Goal: Task Accomplishment & Management: Complete application form

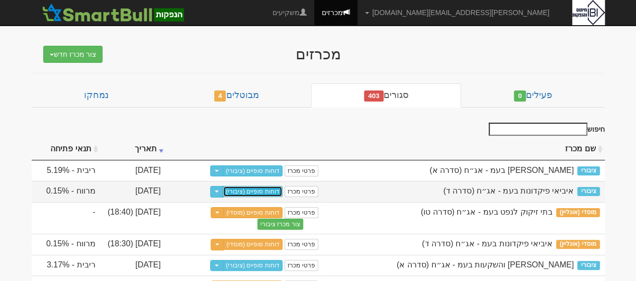
click at [278, 190] on link "דוחות סופיים (ציבורי)" at bounding box center [253, 191] width 60 height 11
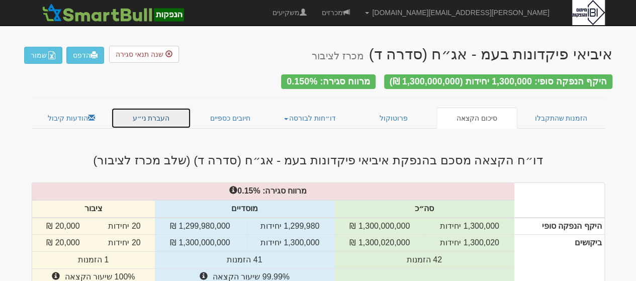
click at [159, 116] on link "העברת ני״ע" at bounding box center [151, 118] width 80 height 21
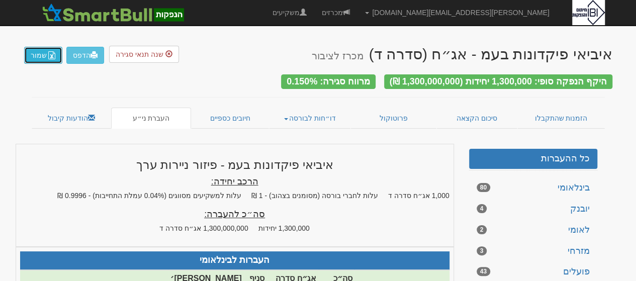
click at [42, 55] on button "שמור" at bounding box center [43, 55] width 38 height 17
click at [357, 10] on link "מכרזים" at bounding box center [335, 12] width 43 height 25
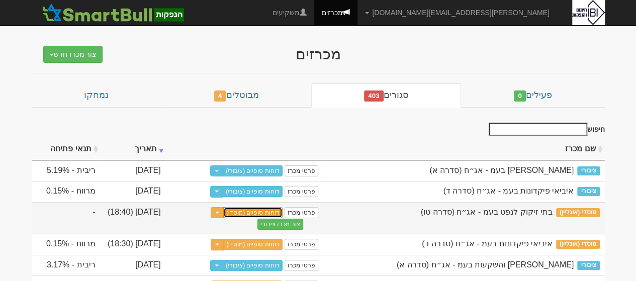
click at [272, 213] on link "דוחות סופיים (מוסדי)" at bounding box center [252, 212] width 59 height 11
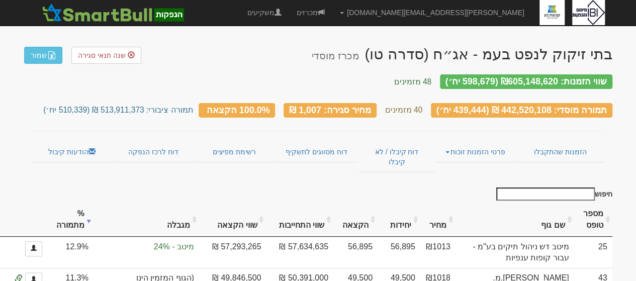
click at [553, 207] on th "שם גוף" at bounding box center [514, 220] width 119 height 34
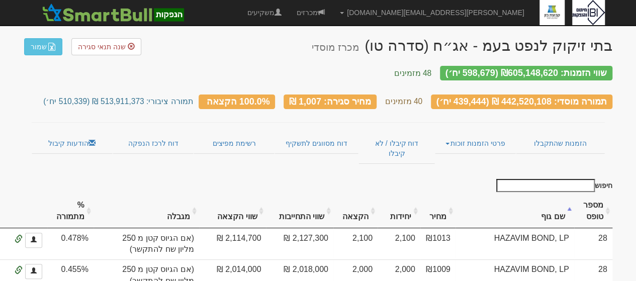
scroll to position [4, 0]
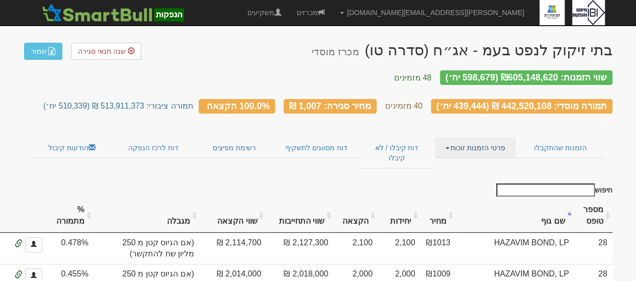
click at [447, 147] on span at bounding box center [447, 148] width 4 height 2
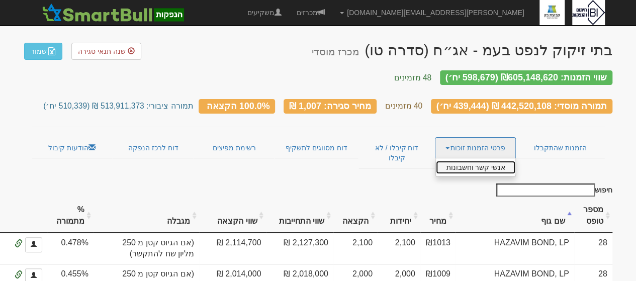
click at [462, 161] on link "אנשי קשר וחשבונות" at bounding box center [475, 167] width 79 height 13
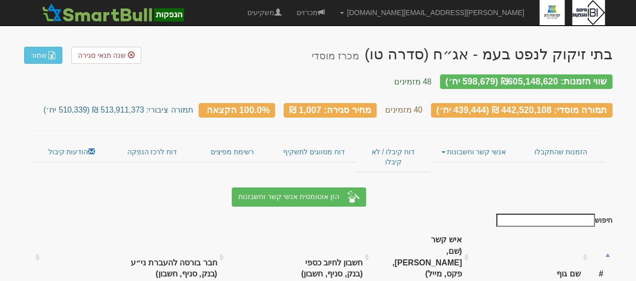
click at [566, 235] on th "שם גוף" at bounding box center [530, 257] width 119 height 56
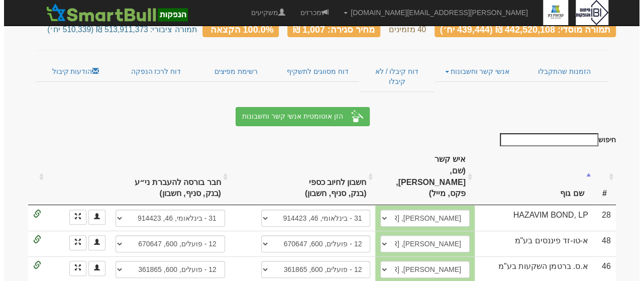
scroll to position [101, 0]
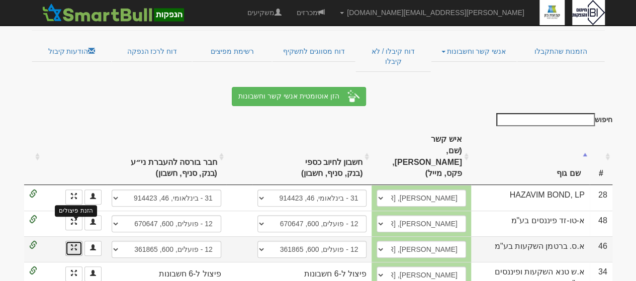
click at [77, 244] on span at bounding box center [74, 247] width 6 height 6
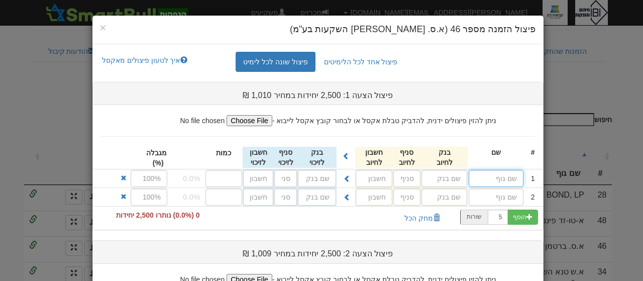
click at [521, 176] on input "text" at bounding box center [496, 178] width 55 height 17
type input "א.ס. [PERSON_NAME]"
click at [463, 176] on input "text" at bounding box center [445, 178] width 46 height 17
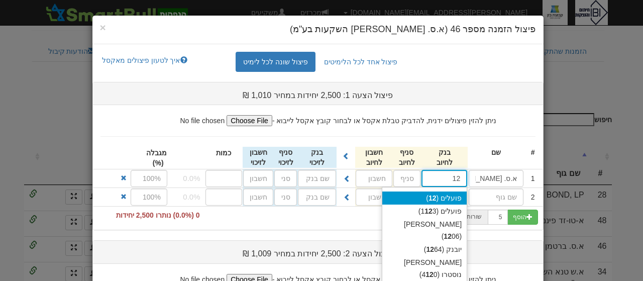
drag, startPoint x: 450, startPoint y: 197, endPoint x: 433, endPoint y: 185, distance: 20.4
click at [451, 197] on div "פועלים ( 12 )" at bounding box center [425, 198] width 84 height 13
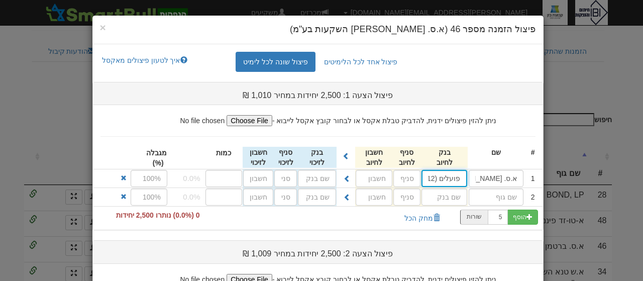
type input "פועלים (12)"
click at [416, 178] on input "text" at bounding box center [407, 178] width 27 height 17
type input "600"
click at [391, 185] on input "text" at bounding box center [374, 178] width 37 height 17
type input "361865"
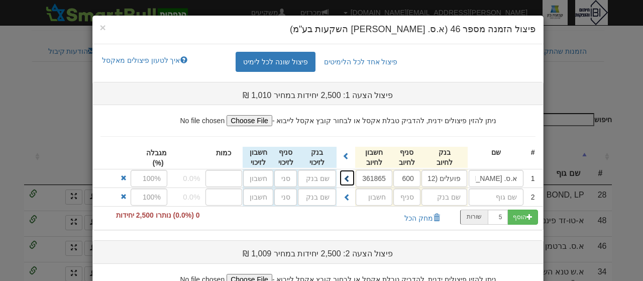
click at [351, 178] on span at bounding box center [347, 178] width 7 height 7
type input "פועלים (12)"
type input "600"
type input "361865"
click at [231, 179] on input "number" at bounding box center [224, 178] width 37 height 17
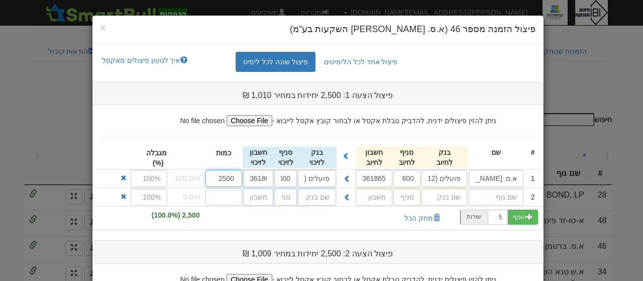
type input "2500"
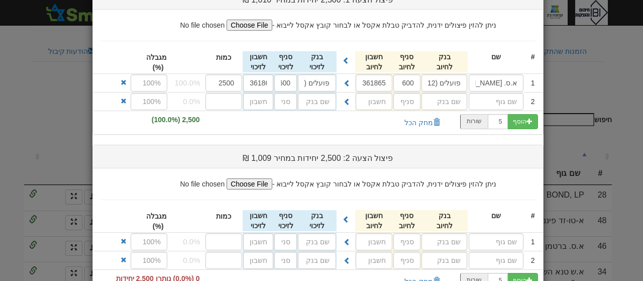
scroll to position [133, 0]
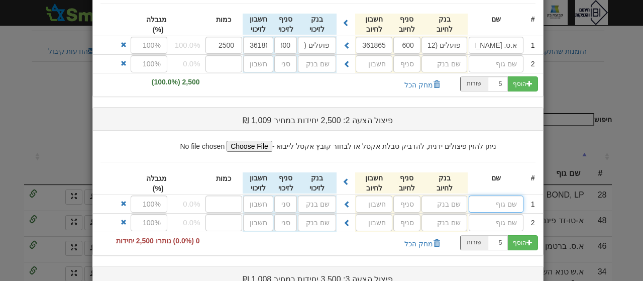
click at [494, 204] on input "text" at bounding box center [496, 204] width 55 height 17
type input "א.ס. [PERSON_NAME]"
click at [441, 208] on input "text" at bounding box center [445, 204] width 46 height 17
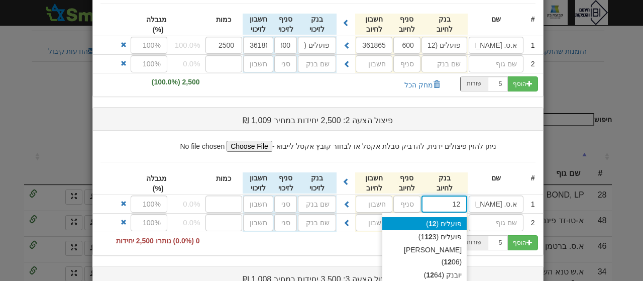
click at [443, 219] on div "פועלים ( 12 )" at bounding box center [425, 223] width 84 height 13
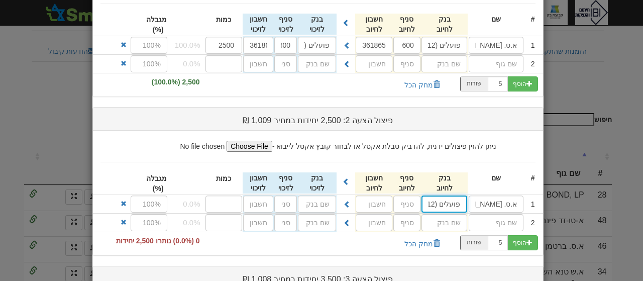
type input "פועלים (12)"
click at [414, 200] on input "text" at bounding box center [407, 204] width 27 height 17
type input "600"
click at [385, 199] on input "text" at bounding box center [374, 204] width 37 height 17
type input "361865"
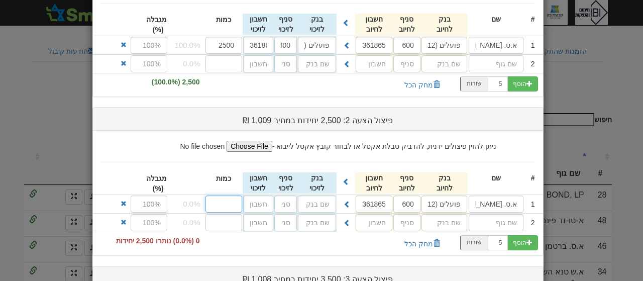
click at [220, 202] on input "number" at bounding box center [224, 204] width 37 height 17
type input "2500"
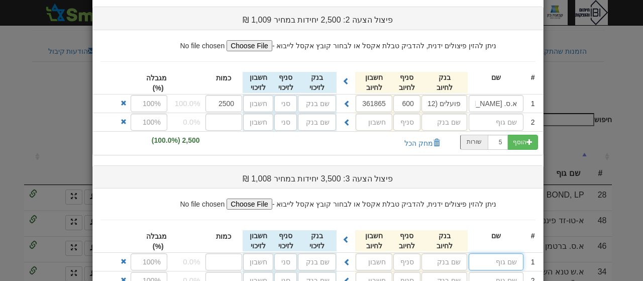
click at [485, 258] on input "text" at bounding box center [496, 261] width 55 height 17
type input "א.ס. [PERSON_NAME]"
click at [465, 255] on input "text" at bounding box center [445, 261] width 46 height 17
type input "מ"
type input "[PERSON_NAME] (20)"
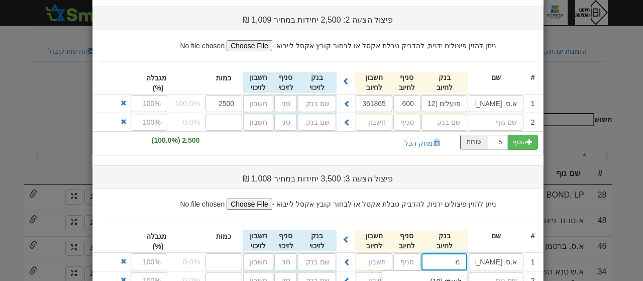
type input "מז"
type input "[PERSON_NAME] (20)"
click at [411, 258] on input "text" at bounding box center [407, 261] width 27 height 17
type input "461"
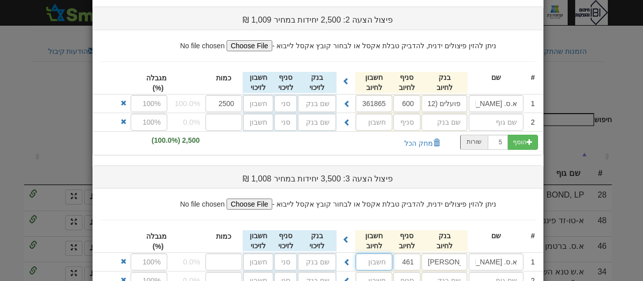
click at [391, 254] on input "text" at bounding box center [374, 261] width 37 height 17
type input "501044"
click at [351, 258] on span at bounding box center [347, 261] width 7 height 7
type input "[PERSON_NAME] (20)"
type input "461"
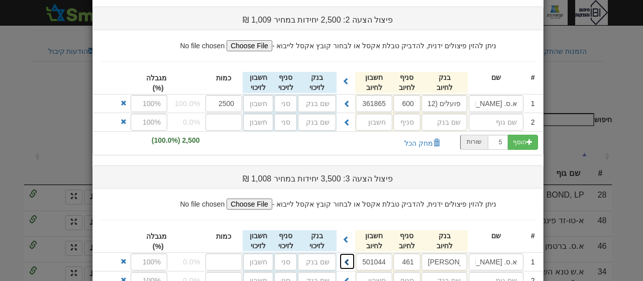
type input "501044"
click at [228, 255] on input "number" at bounding box center [224, 261] width 37 height 17
type input "3500"
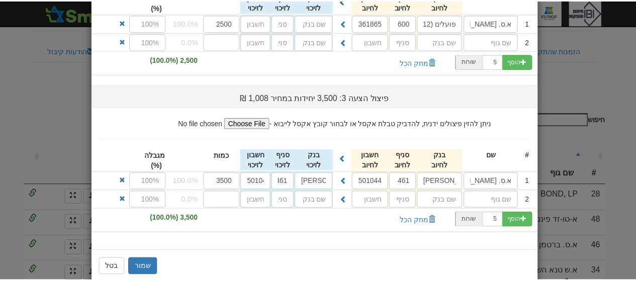
scroll to position [325, 0]
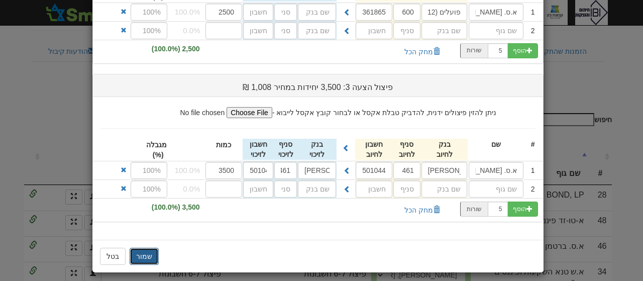
click at [137, 248] on button "שמור" at bounding box center [144, 256] width 29 height 17
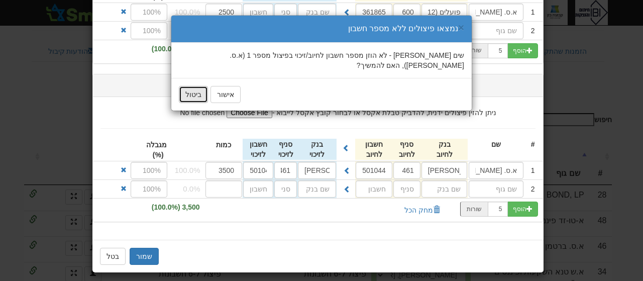
click at [191, 86] on button "ביטול" at bounding box center [193, 94] width 29 height 17
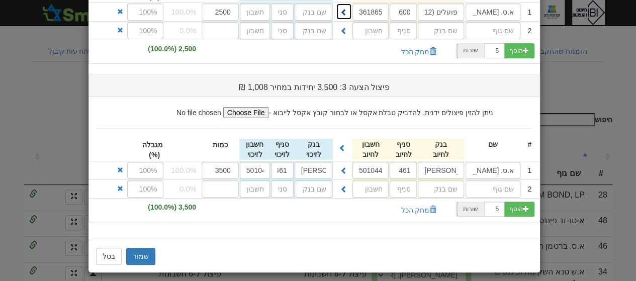
click at [339, 9] on button at bounding box center [344, 11] width 16 height 17
type input "פועלים (12)"
type input "600"
type input "361865"
click at [140, 248] on button "שמור" at bounding box center [140, 256] width 29 height 17
